Goal: Transaction & Acquisition: Obtain resource

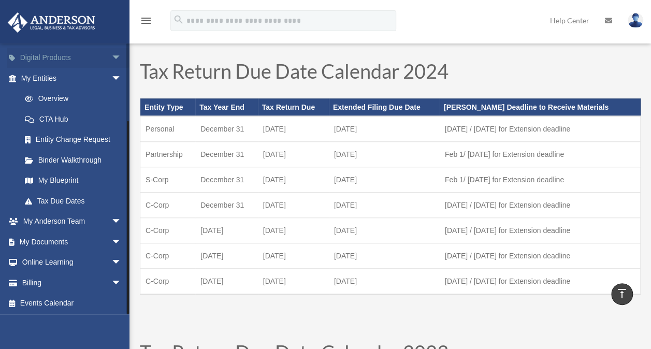
scroll to position [102, 0]
click at [112, 241] on span "arrow_drop_down" at bounding box center [121, 240] width 21 height 21
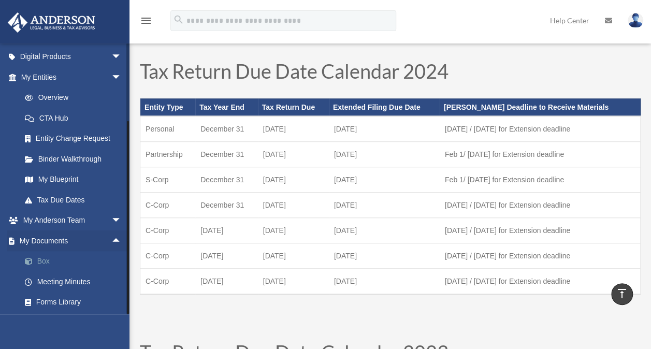
click at [57, 262] on link "Box" at bounding box center [76, 261] width 123 height 21
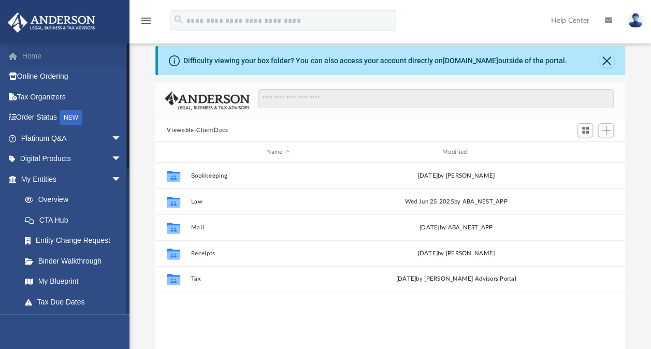
scroll to position [29, 0]
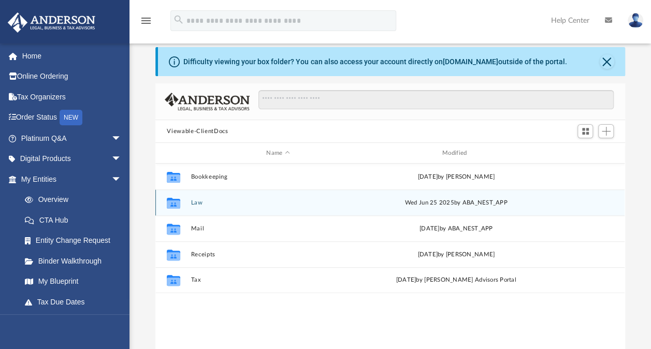
click at [197, 202] on button "Law" at bounding box center [278, 202] width 174 height 7
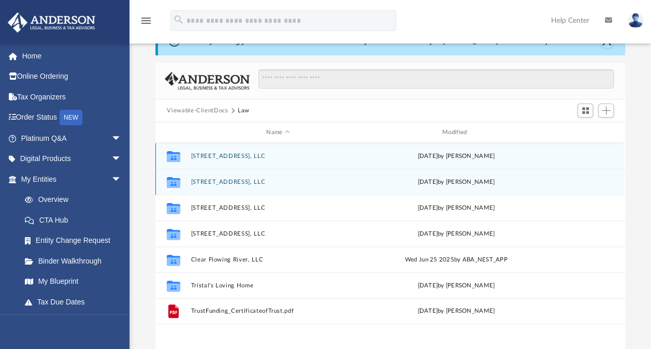
scroll to position [66, 0]
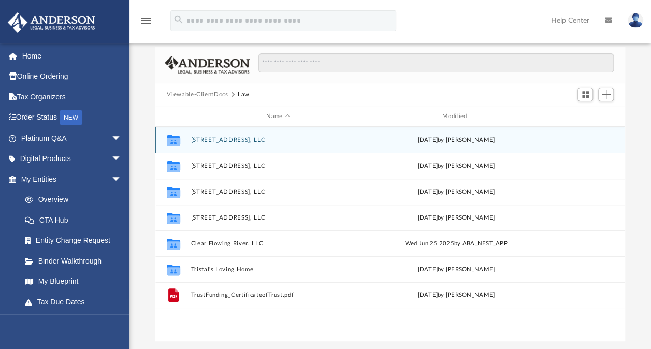
click at [269, 140] on button "[STREET_ADDRESS], LLC" at bounding box center [278, 140] width 174 height 7
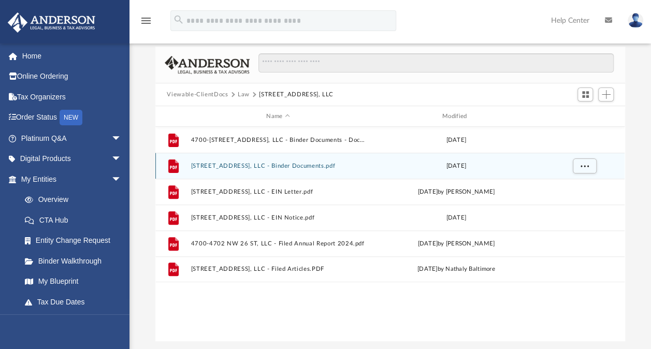
click at [339, 168] on button "[STREET_ADDRESS], LLC - Binder Documents.pdf" at bounding box center [278, 166] width 174 height 7
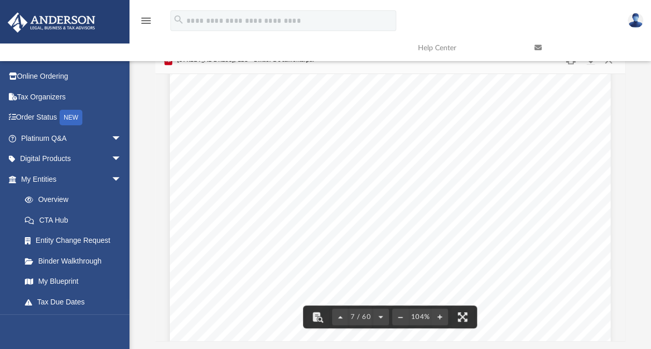
scroll to position [3608, 0]
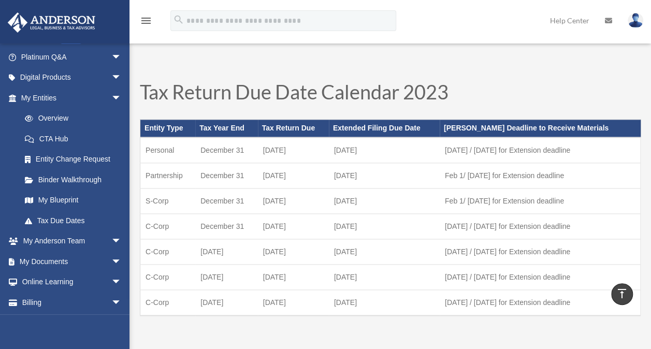
scroll to position [102, 0]
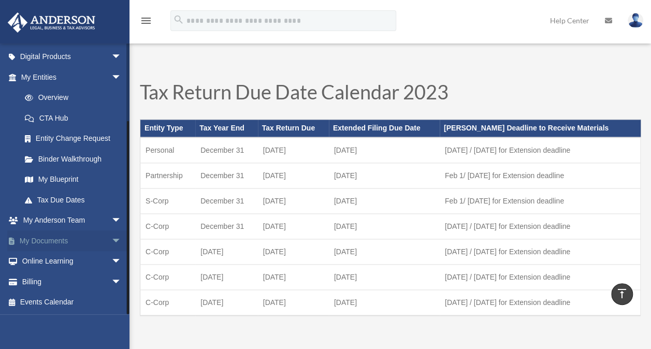
click at [111, 241] on span "arrow_drop_down" at bounding box center [121, 240] width 21 height 21
click at [47, 258] on link "Box" at bounding box center [76, 261] width 123 height 21
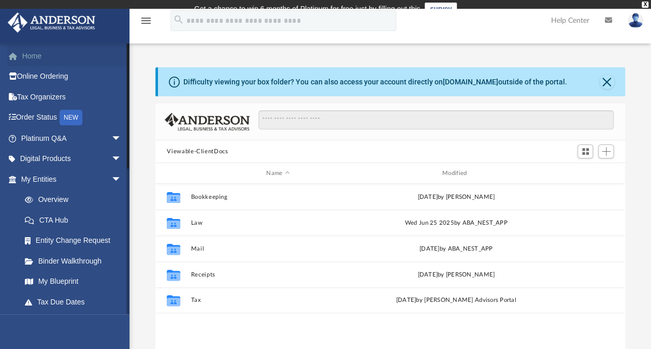
scroll to position [227, 461]
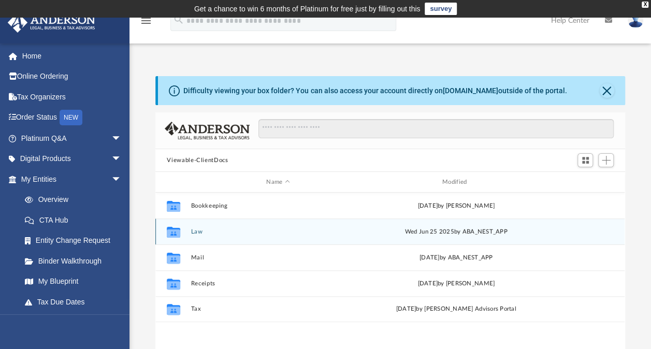
click at [207, 233] on button "Law" at bounding box center [278, 231] width 174 height 7
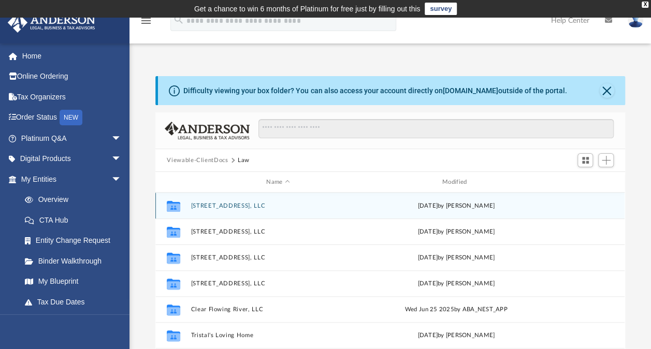
click at [266, 205] on button "[STREET_ADDRESS], LLC" at bounding box center [278, 206] width 174 height 7
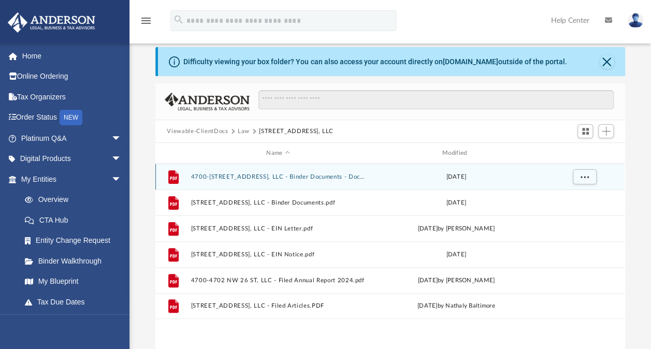
scroll to position [34, 0]
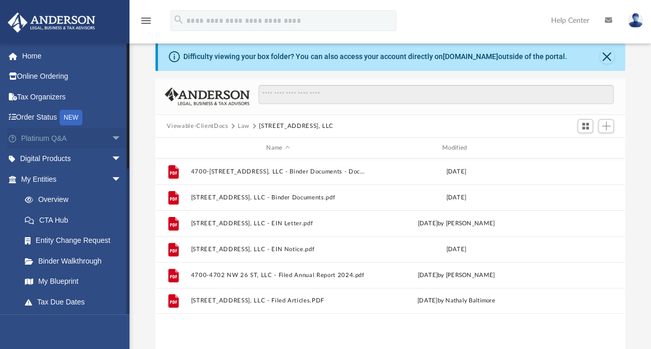
click at [111, 138] on span "arrow_drop_down" at bounding box center [121, 138] width 21 height 21
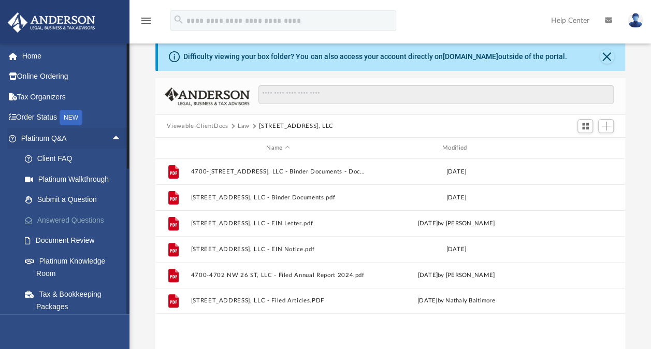
click at [90, 219] on link "Answered Questions" at bounding box center [76, 220] width 123 height 21
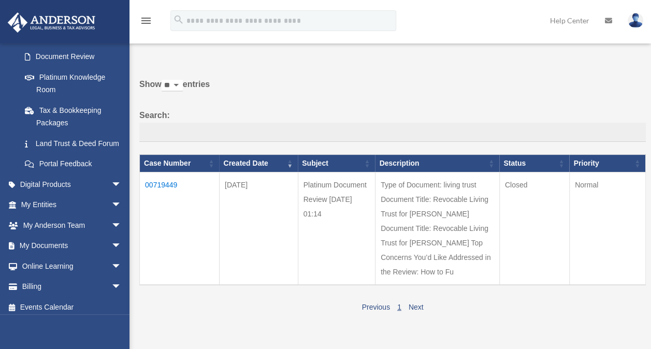
scroll to position [201, 0]
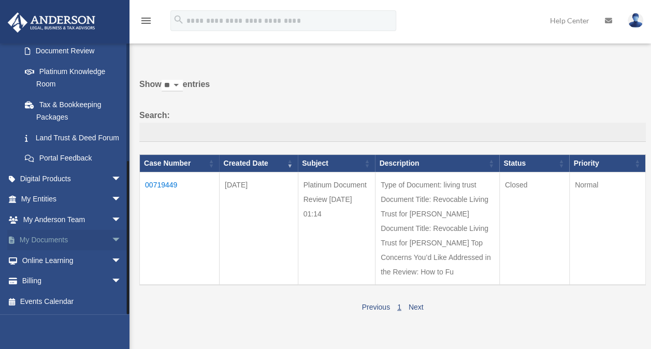
click at [111, 243] on span "arrow_drop_down" at bounding box center [121, 240] width 21 height 21
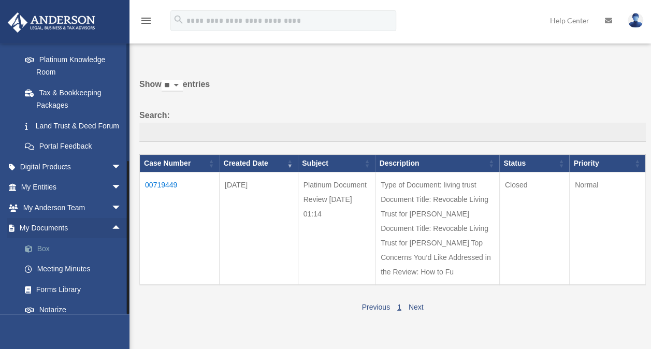
click at [91, 259] on link "Box" at bounding box center [76, 248] width 123 height 21
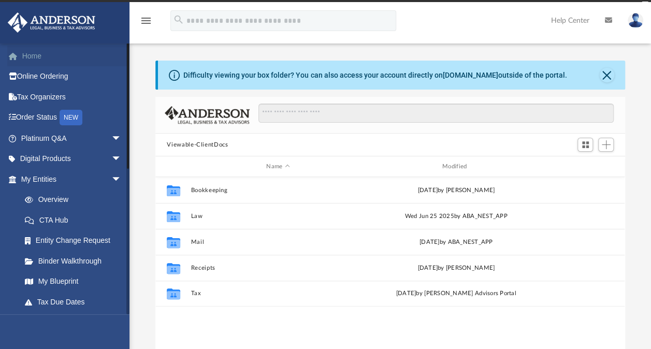
scroll to position [227, 461]
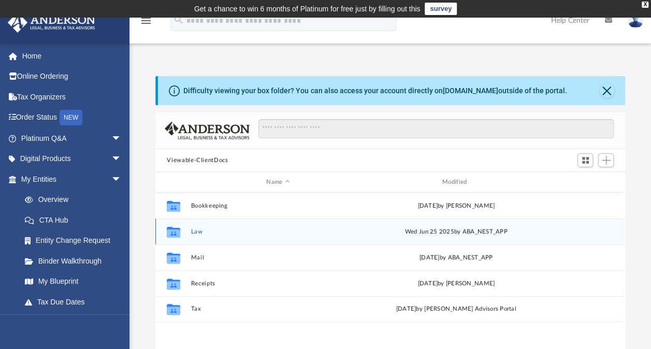
click at [379, 232] on div "[DATE] by ABA_NEST_APP" at bounding box center [456, 231] width 174 height 9
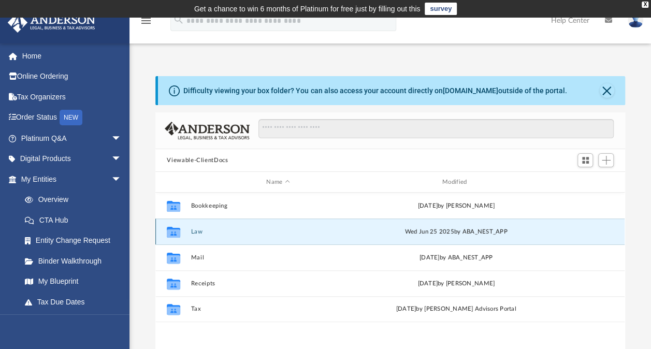
click at [460, 228] on div "[DATE] by ABA_NEST_APP" at bounding box center [456, 231] width 174 height 9
click at [403, 230] on div "[DATE] by ABA_NEST_APP" at bounding box center [456, 231] width 174 height 9
click at [404, 229] on div "[DATE] by ABA_NEST_APP" at bounding box center [456, 231] width 174 height 9
click at [206, 232] on button "Law" at bounding box center [278, 231] width 174 height 7
click at [206, 231] on button "Law" at bounding box center [278, 231] width 174 height 7
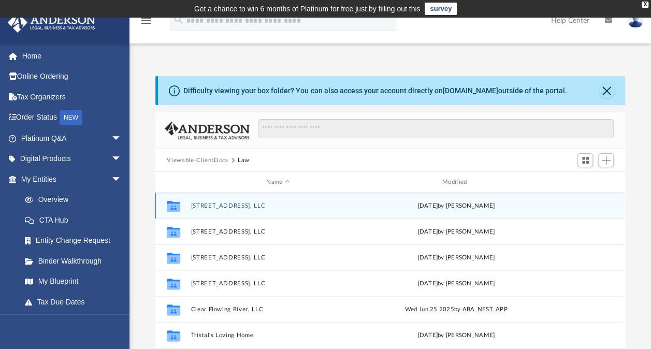
click at [272, 206] on button "[STREET_ADDRESS], LLC" at bounding box center [278, 206] width 174 height 7
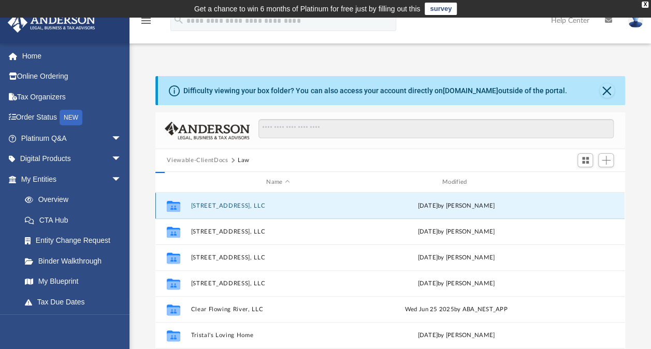
click at [279, 206] on button "[STREET_ADDRESS], LLC" at bounding box center [278, 206] width 174 height 7
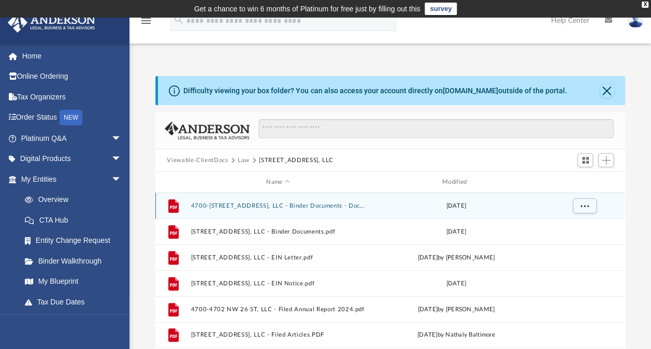
click at [354, 207] on button "4700-[STREET_ADDRESS], LLC - Binder Documents - DocuSigned.pdf" at bounding box center [278, 206] width 174 height 7
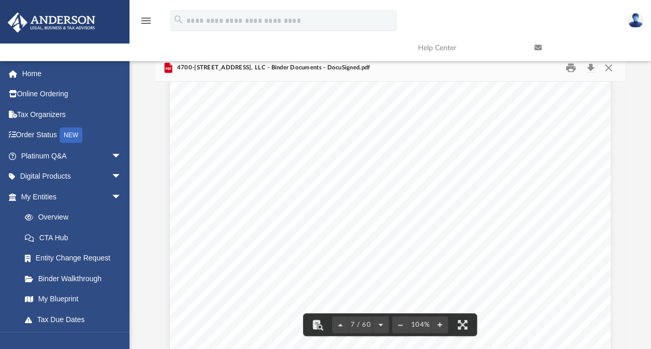
scroll to position [3632, 0]
click at [589, 73] on button "Download" at bounding box center [590, 68] width 19 height 16
